Goal: Transaction & Acquisition: Subscribe to service/newsletter

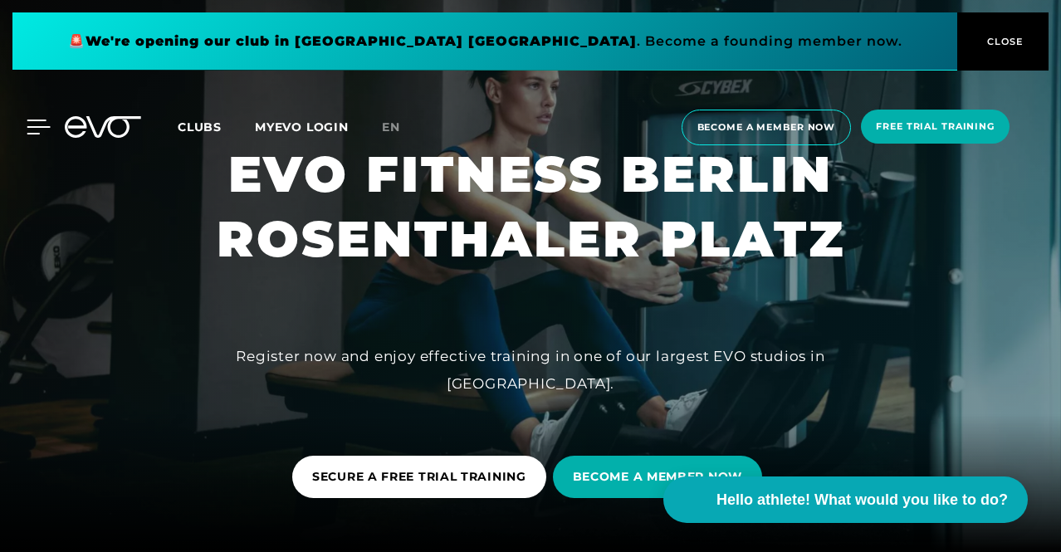
click at [36, 134] on icon at bounding box center [38, 126] width 23 height 13
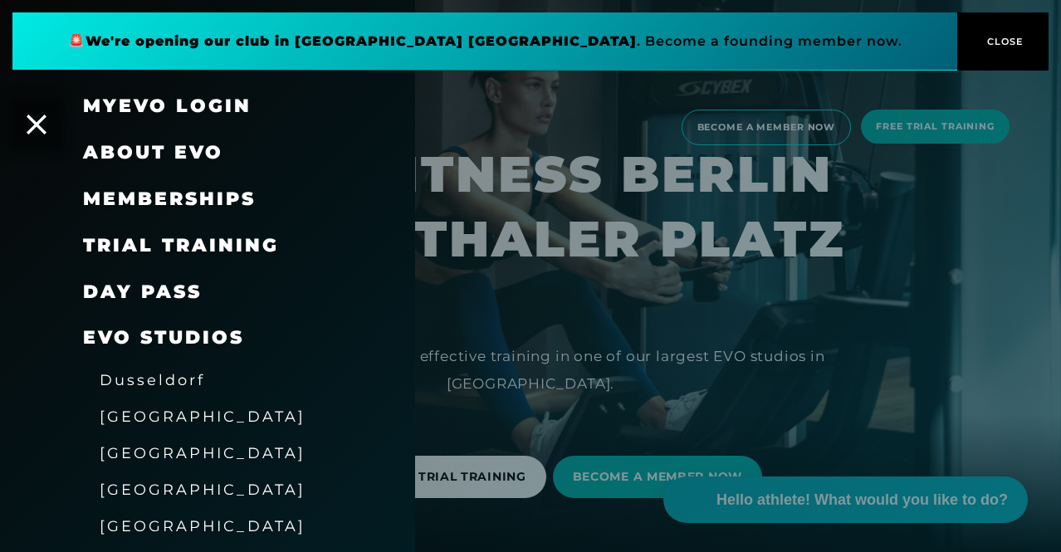
click at [198, 195] on font "Memberships" at bounding box center [169, 199] width 173 height 22
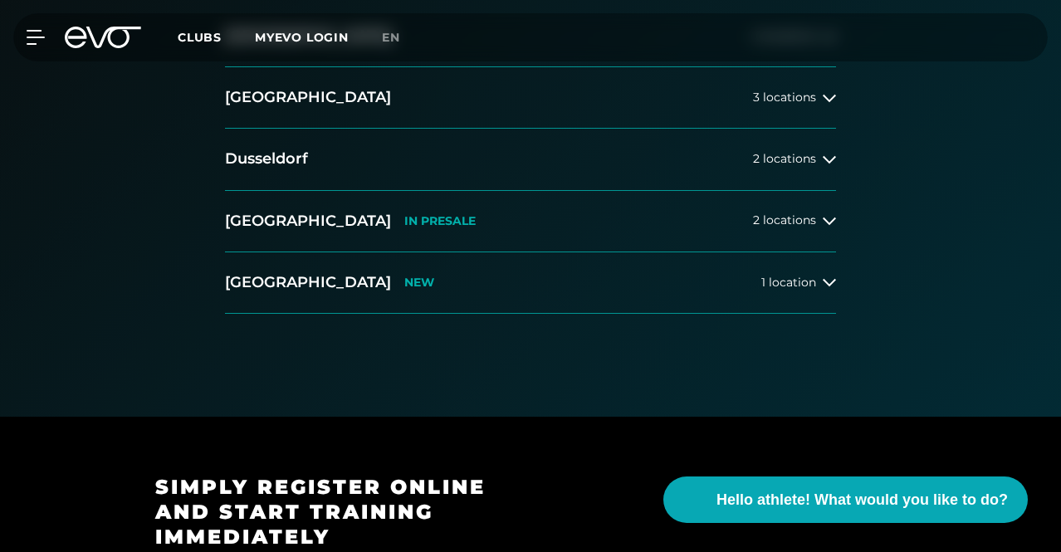
scroll to position [435, 0]
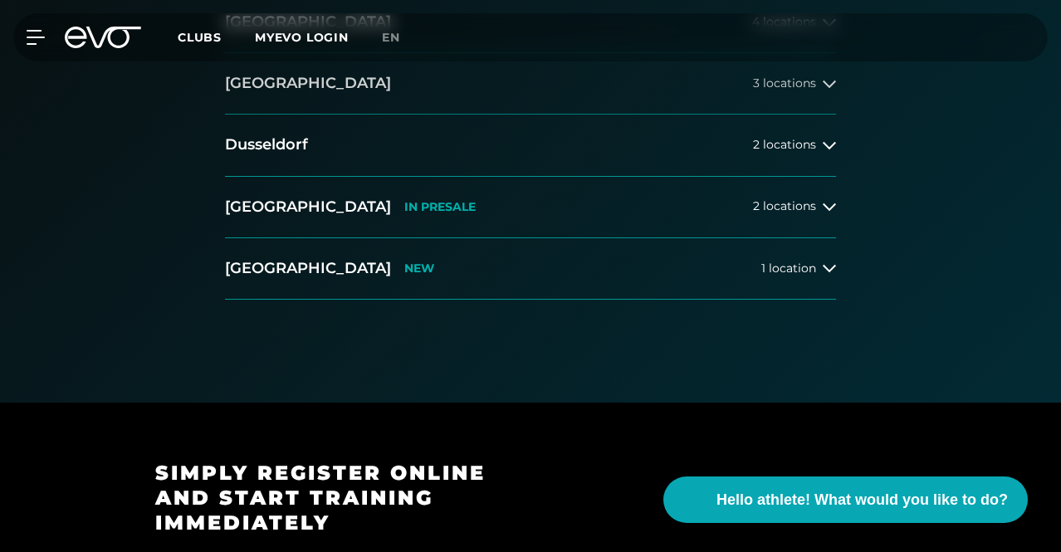
click at [812, 90] on font "locations" at bounding box center [789, 83] width 53 height 15
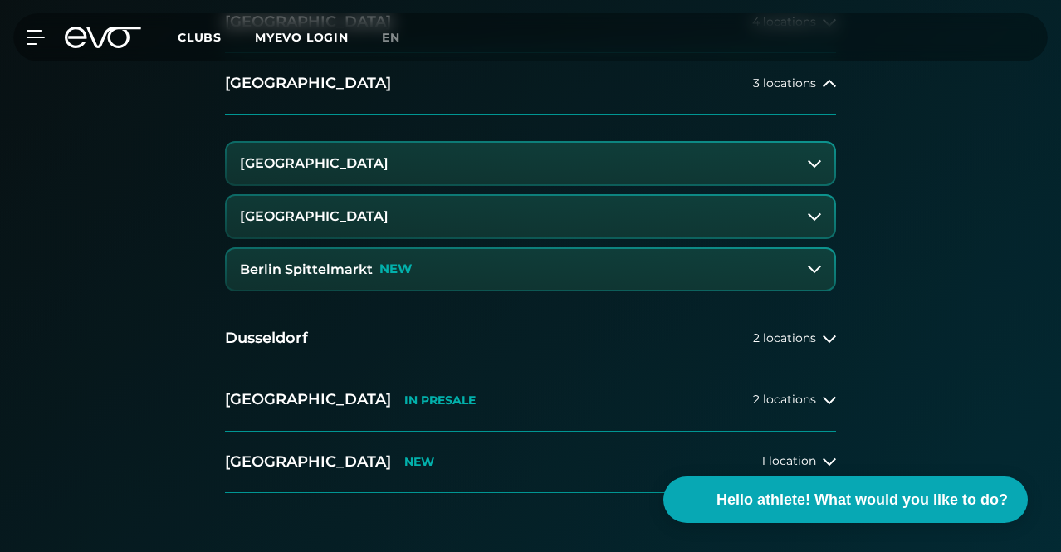
click at [788, 184] on button "[GEOGRAPHIC_DATA]" at bounding box center [530, 163] width 607 height 41
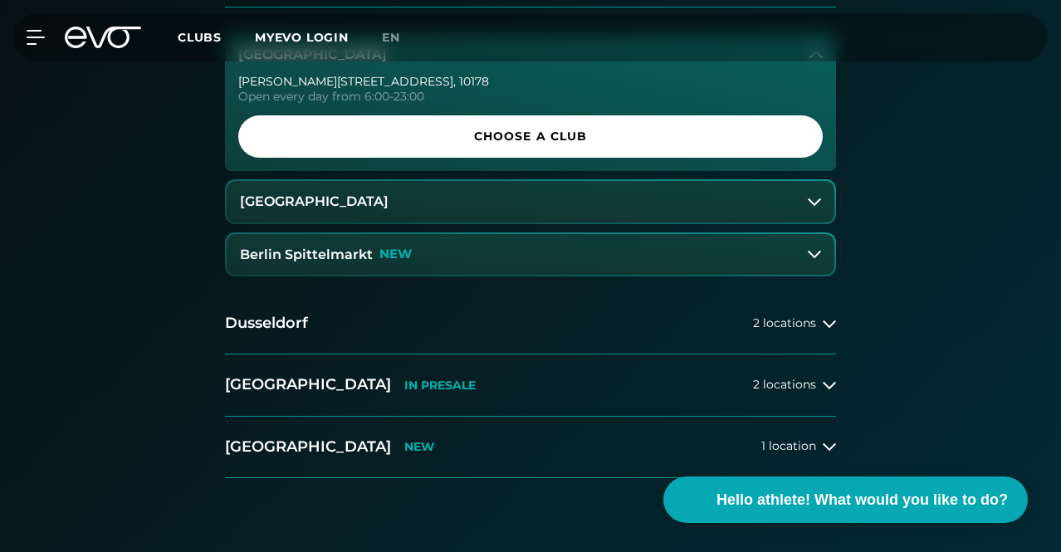
scroll to position [539, 0]
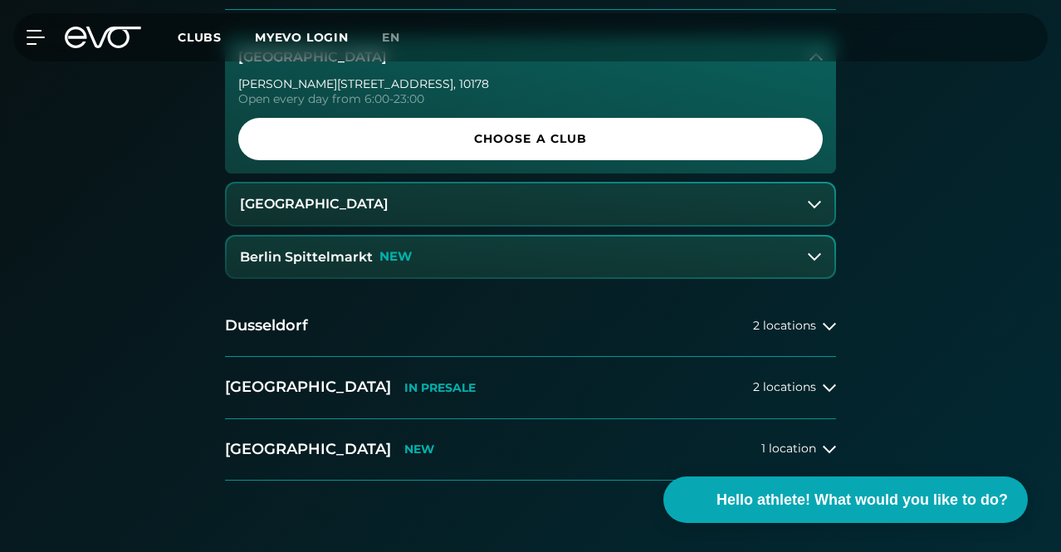
click at [464, 225] on button "[GEOGRAPHIC_DATA]" at bounding box center [530, 203] width 607 height 41
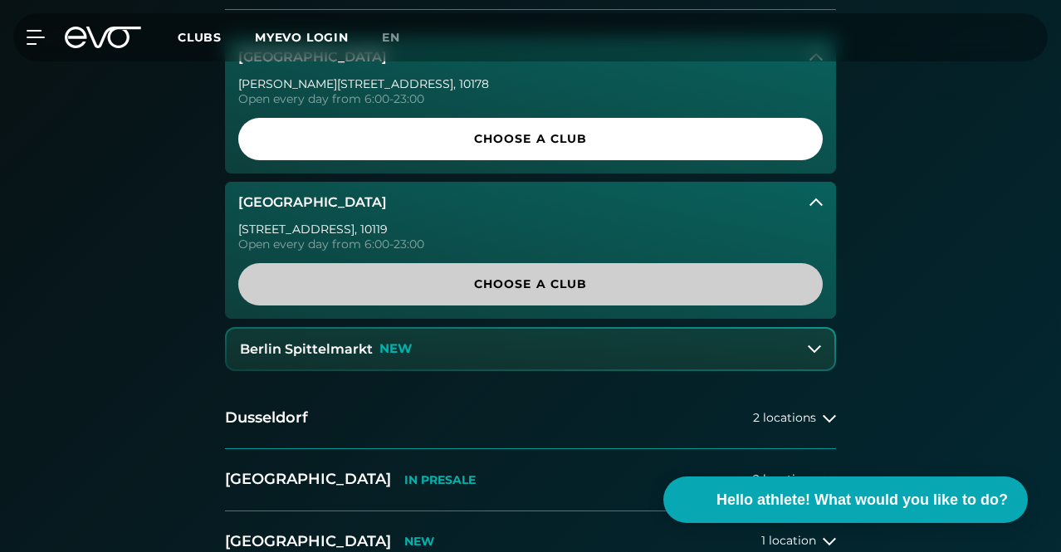
scroll to position [636, 0]
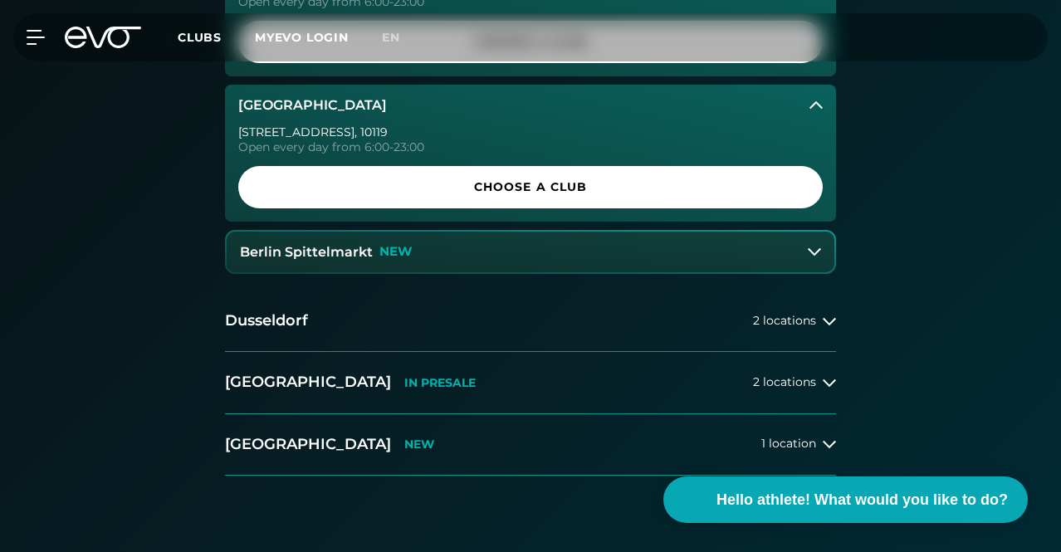
click at [542, 273] on button "Berlin Spittelmarkt NEW" at bounding box center [530, 252] width 607 height 41
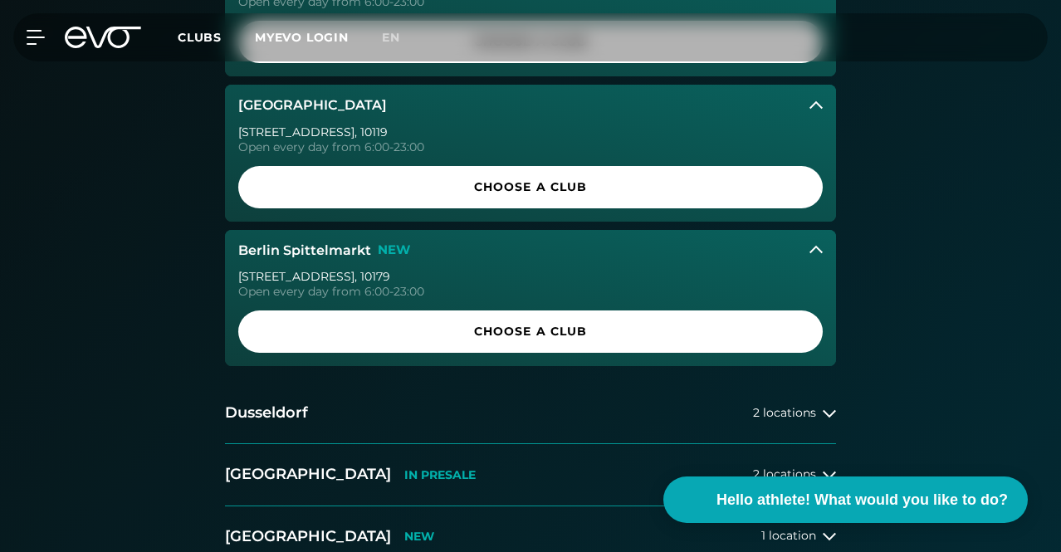
click at [324, 271] on button "Berlin Spittelmarkt NEW" at bounding box center [530, 250] width 611 height 41
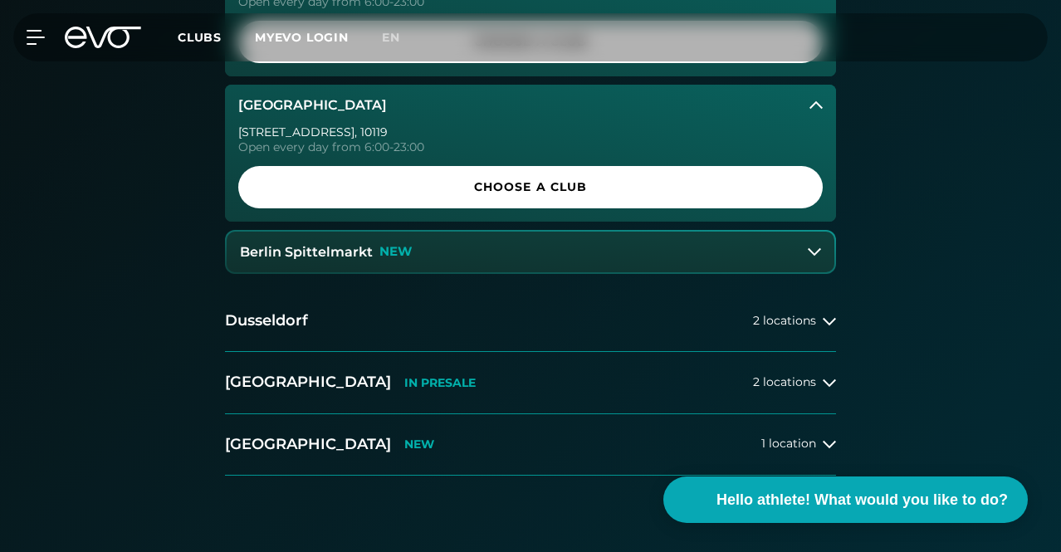
click at [324, 273] on button "Berlin Spittelmarkt NEW" at bounding box center [530, 252] width 607 height 41
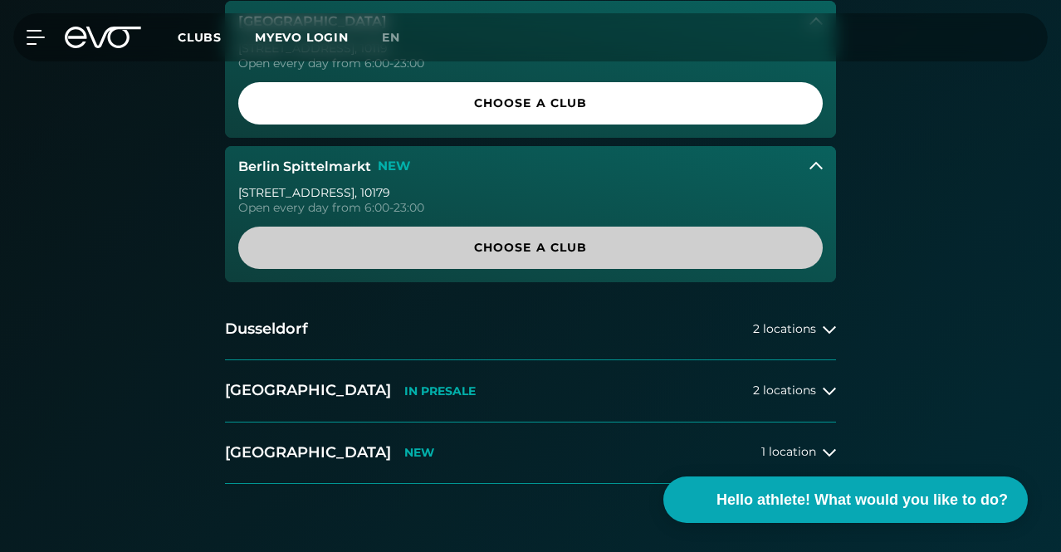
scroll to position [723, 0]
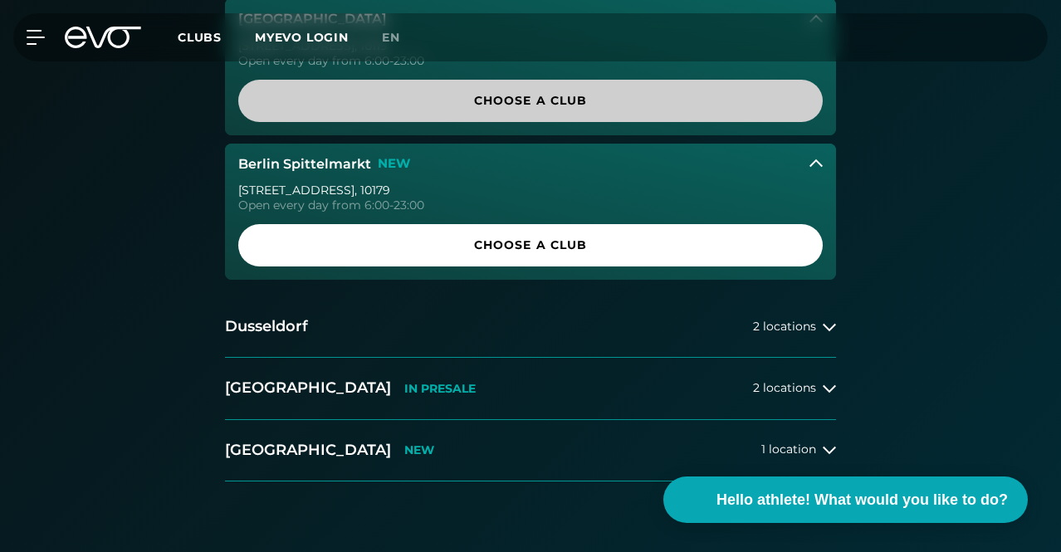
click at [481, 122] on link "Choose a club" at bounding box center [530, 101] width 584 height 42
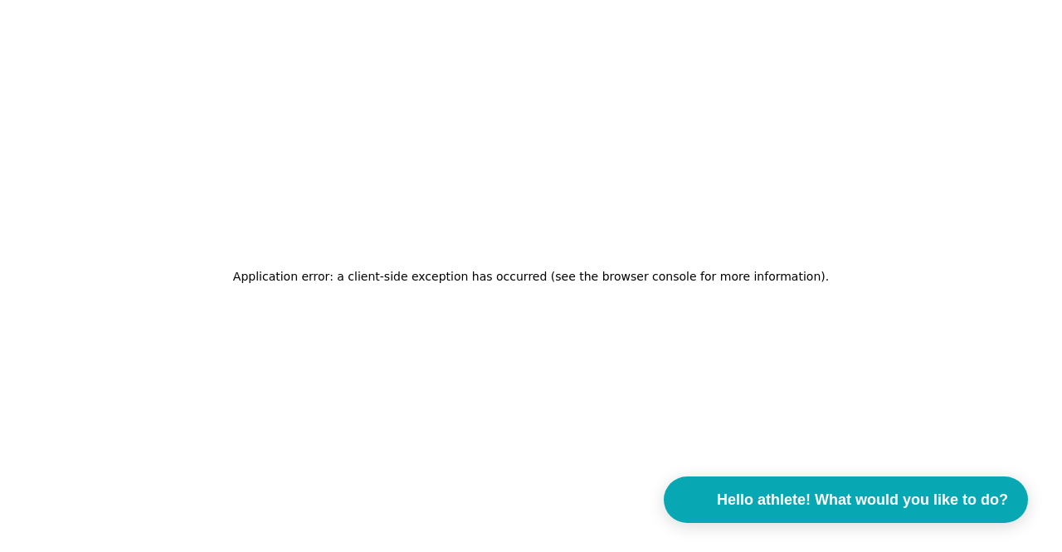
scroll to position [0, 0]
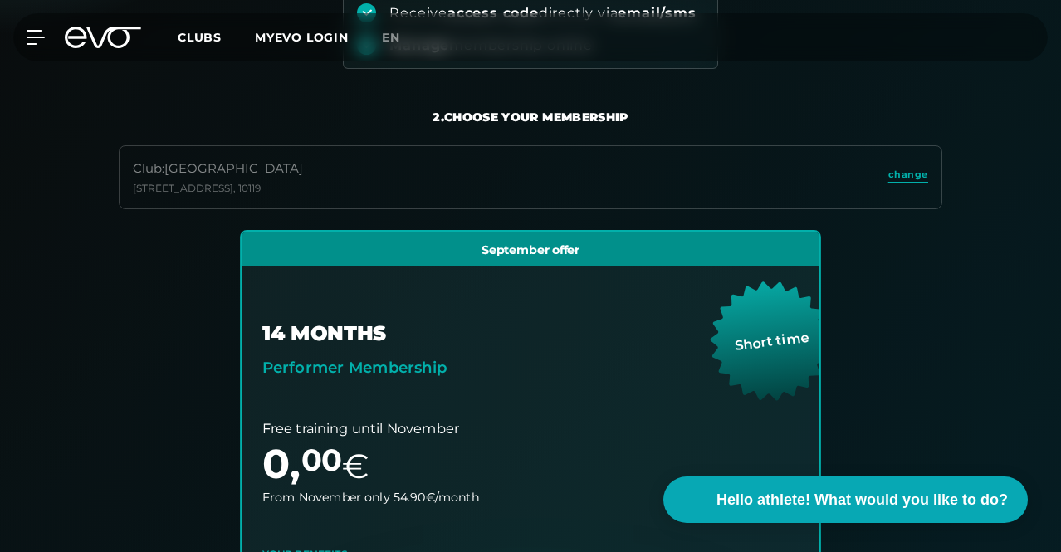
scroll to position [295, 0]
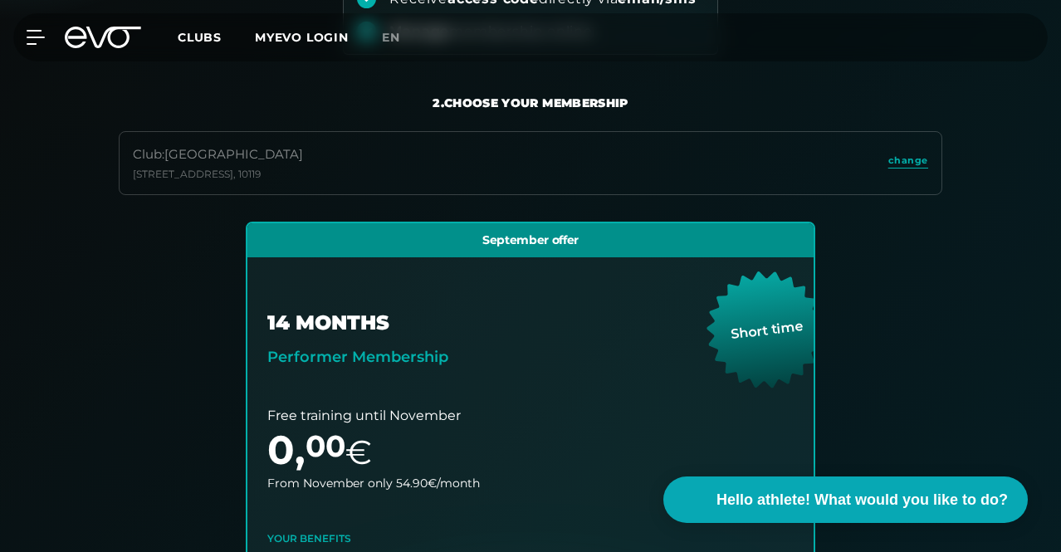
click at [0, 0] on font "Choose your club" at bounding box center [0, 0] width 0 height 0
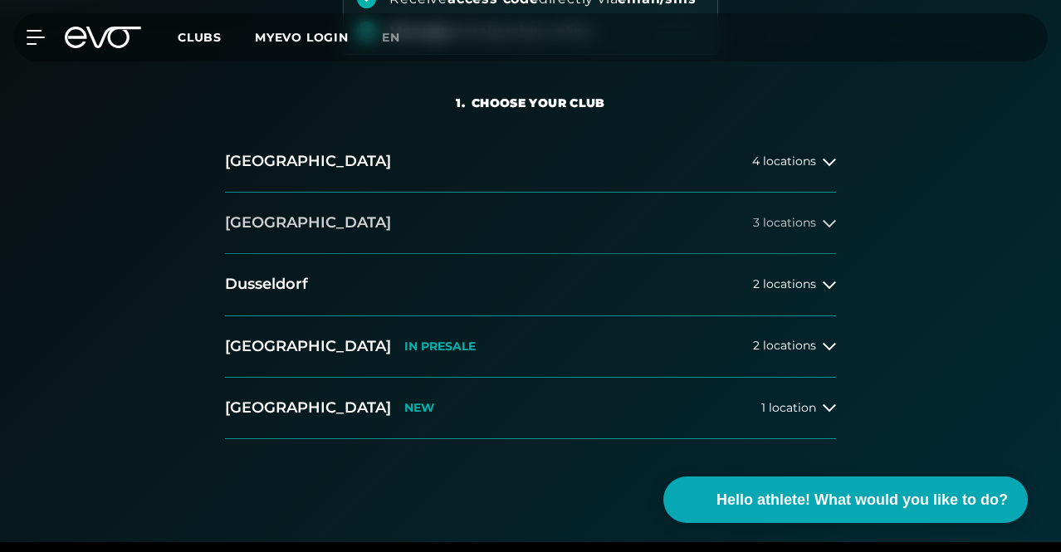
click at [790, 230] on font "locations" at bounding box center [789, 222] width 53 height 15
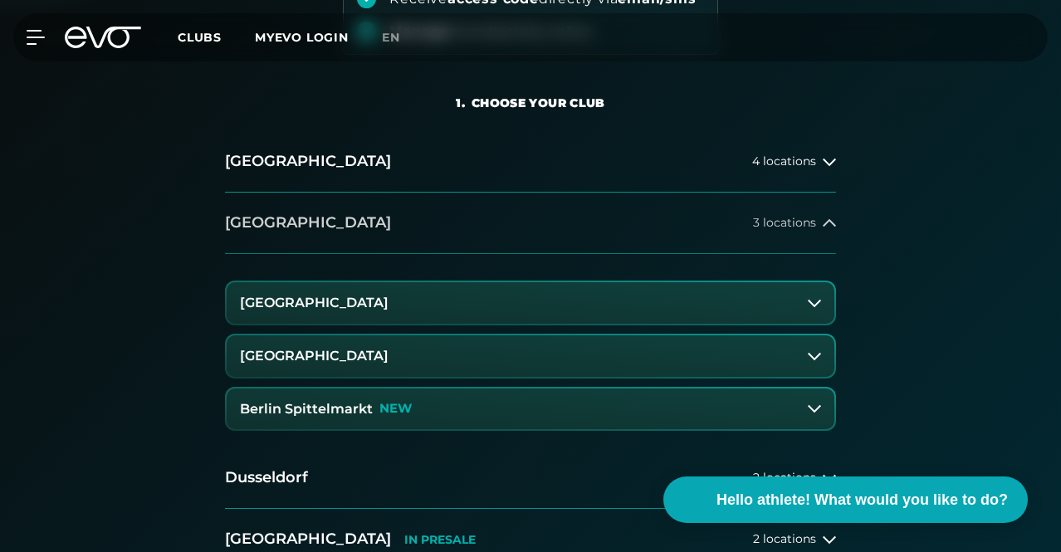
scroll to position [500, 0]
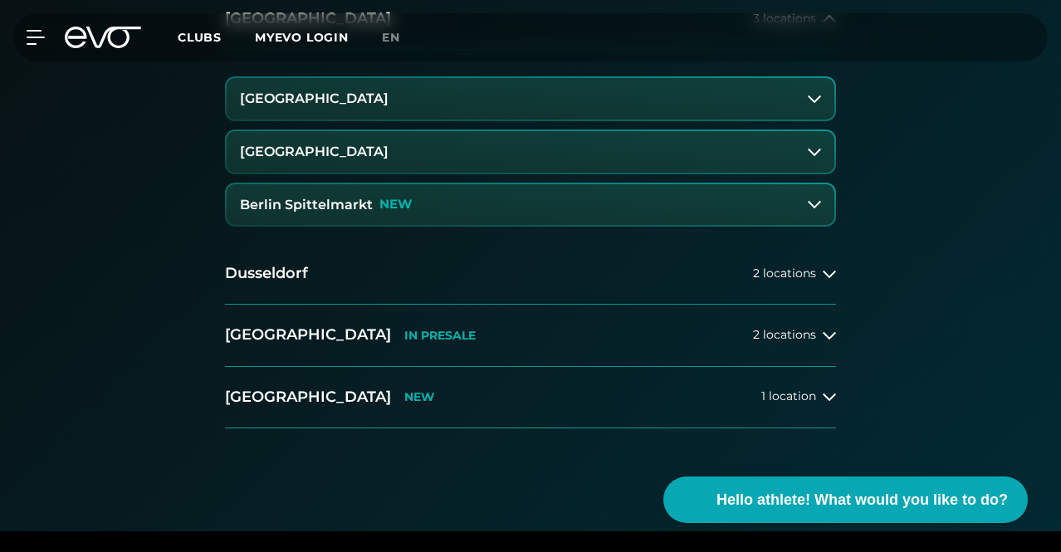
click at [379, 106] on font "[GEOGRAPHIC_DATA]" at bounding box center [314, 98] width 149 height 16
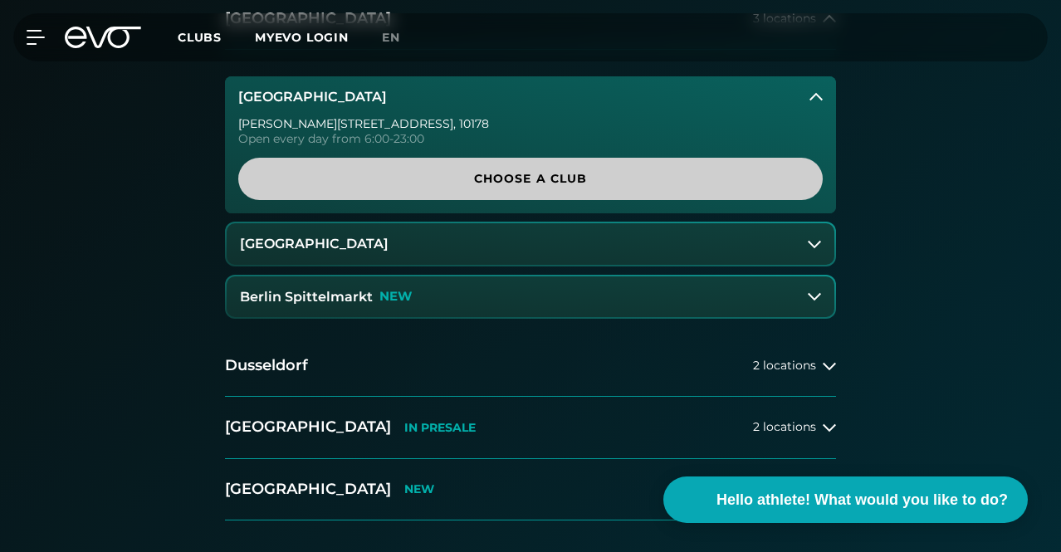
click at [527, 186] on font "Choose a club" at bounding box center [531, 178] width 114 height 15
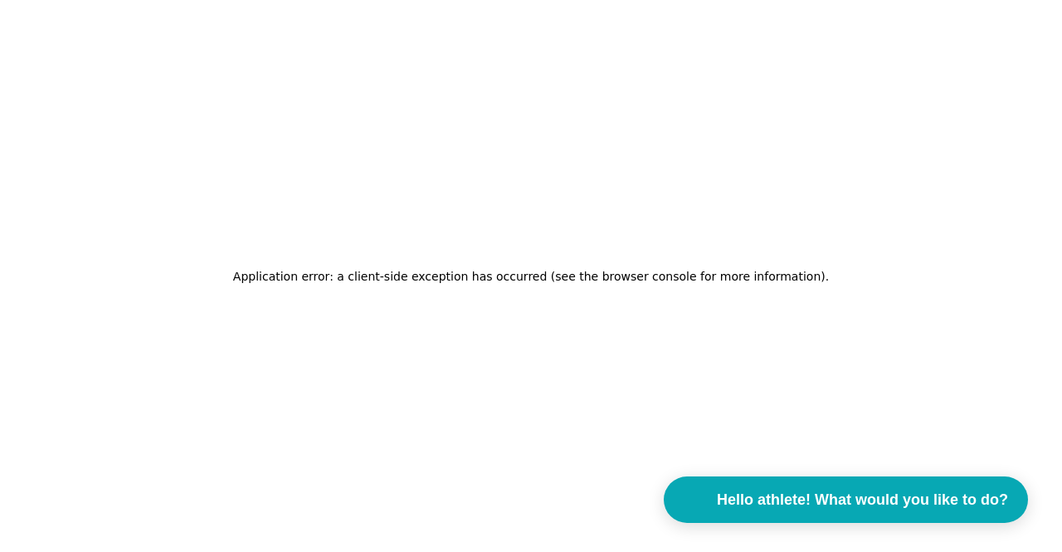
scroll to position [0, 0]
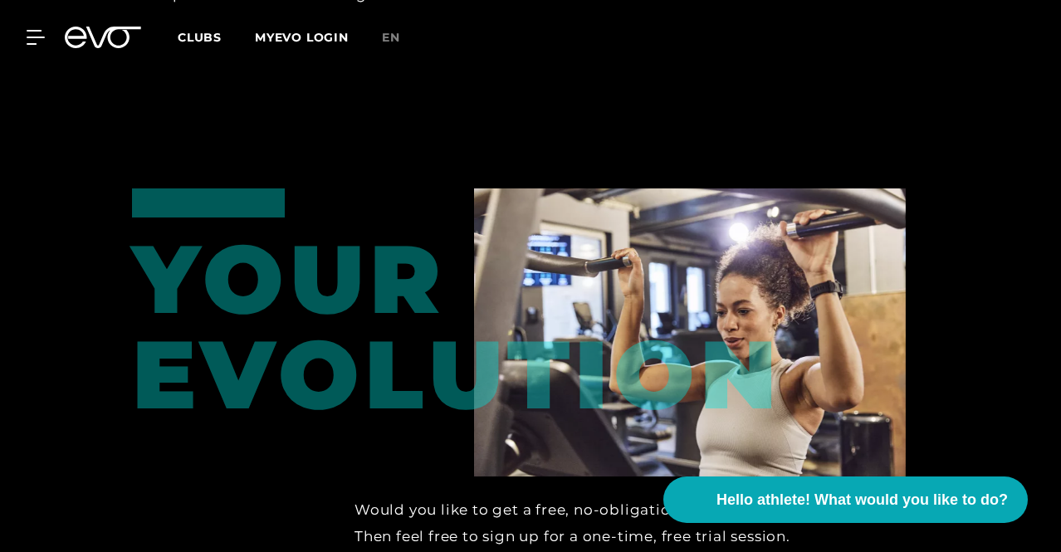
scroll to position [2460, 0]
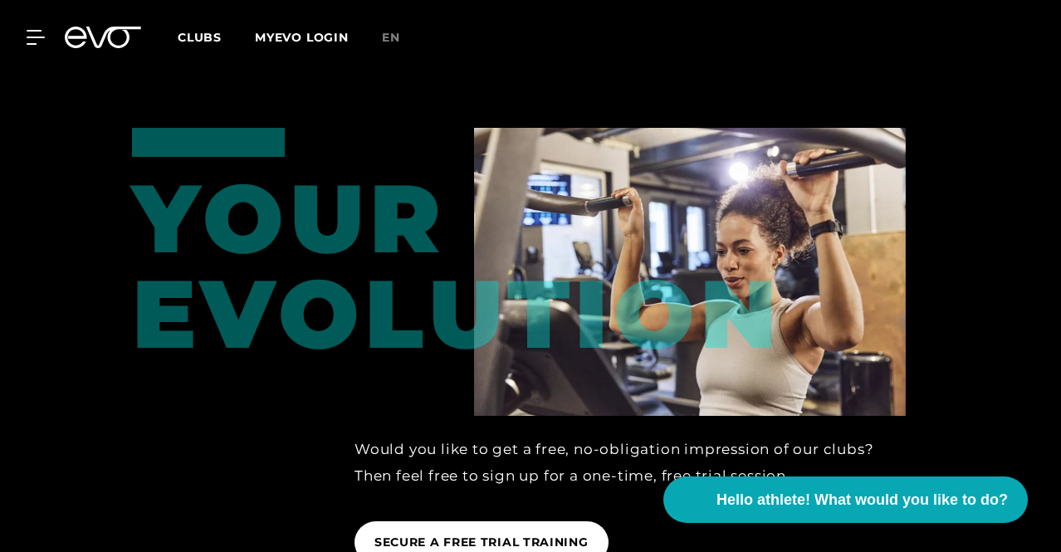
scroll to position [2524, 0]
